Goal: Communication & Community: Answer question/provide support

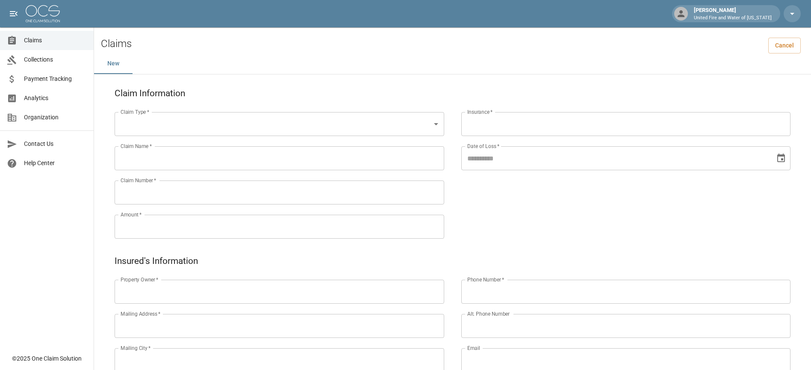
click at [55, 42] on span "Claims" at bounding box center [55, 40] width 63 height 9
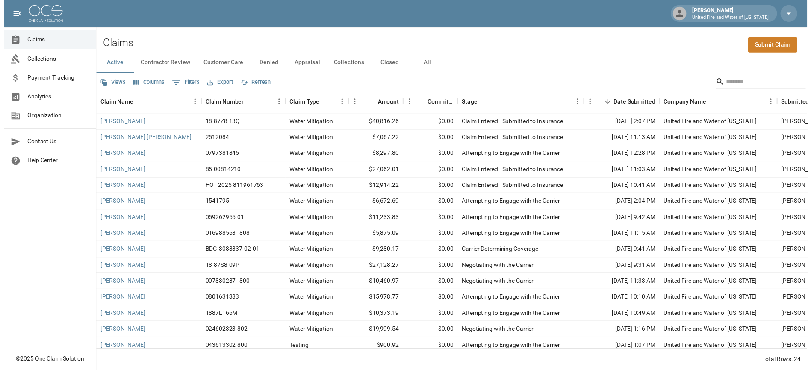
scroll to position [158, 0]
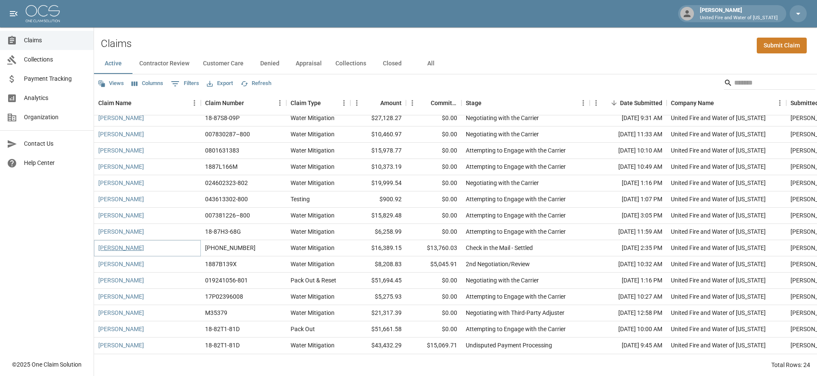
click at [118, 244] on link "[PERSON_NAME]" at bounding box center [121, 248] width 46 height 9
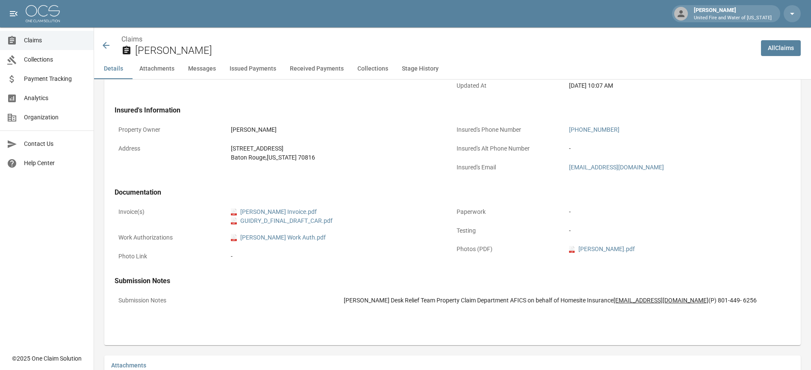
scroll to position [627, 0]
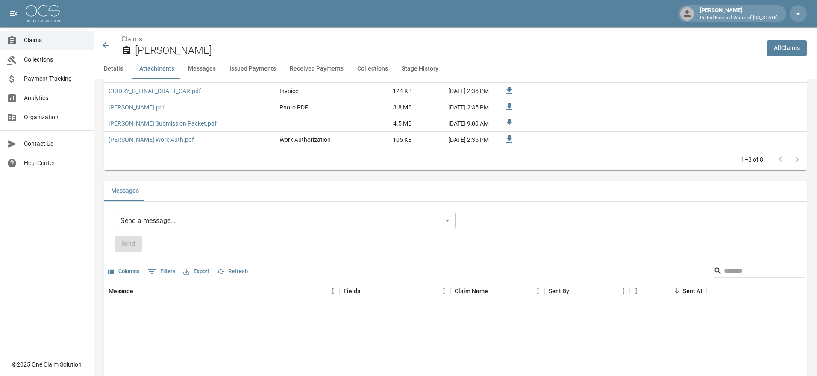
click at [209, 222] on body "[PERSON_NAME] United Fire and Water of [US_STATE] Claims Collections Payment Tr…" at bounding box center [408, 274] width 817 height 1802
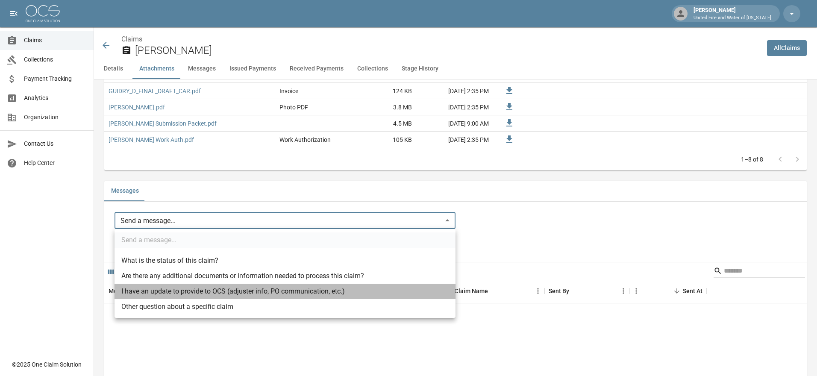
click at [150, 290] on li "I have an update to provide to OCS (adjuster info, PO communication, etc.)" at bounding box center [285, 291] width 341 height 15
type input "**********"
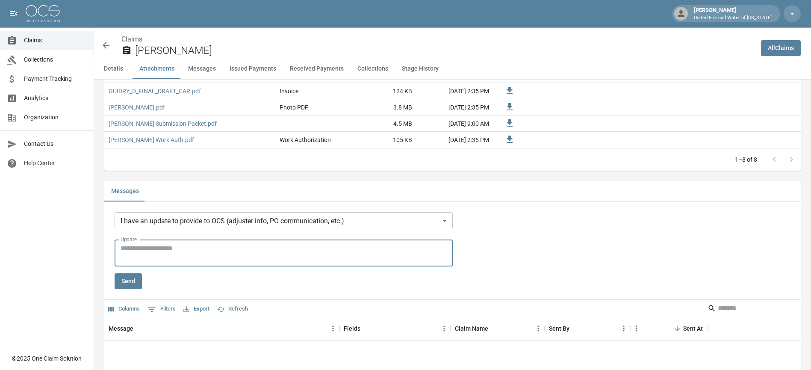
click at [157, 254] on textarea "Update" at bounding box center [284, 253] width 326 height 20
type textarea "*"
type textarea "**********"
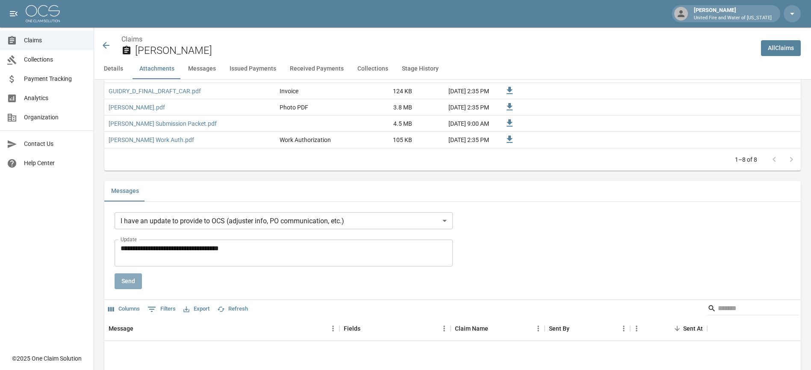
click at [130, 285] on button "Send" at bounding box center [128, 281] width 27 height 16
